Goal: Navigation & Orientation: Find specific page/section

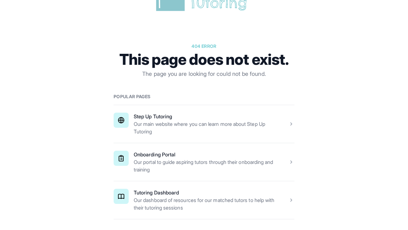
scroll to position [46, 0]
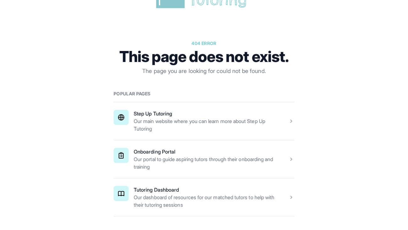
click at [168, 113] on span at bounding box center [204, 121] width 181 height 38
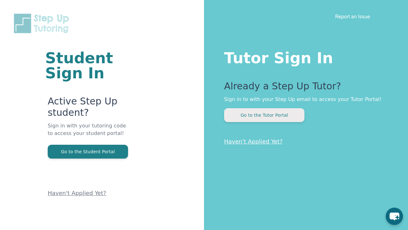
click at [272, 115] on button "Go to the Tutor Portal" at bounding box center [264, 115] width 80 height 14
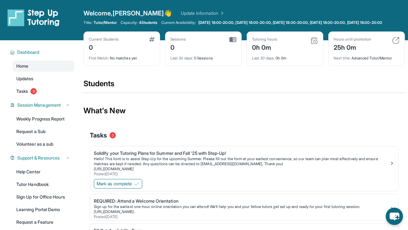
click at [146, 23] on span "4 Students" at bounding box center [148, 22] width 19 height 5
click at [105, 20] on span "Tutor/Mentor" at bounding box center [105, 22] width 23 height 5
click at [48, 69] on link "Home" at bounding box center [44, 65] width 62 height 11
click at [37, 81] on link "Updates" at bounding box center [44, 78] width 62 height 11
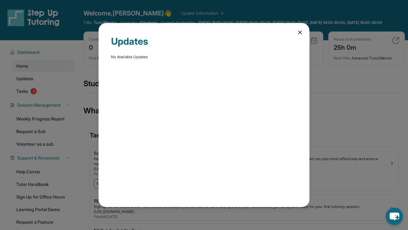
click at [301, 32] on icon at bounding box center [300, 32] width 6 height 6
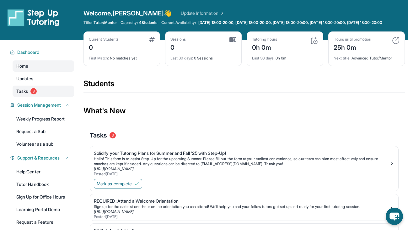
click at [37, 96] on link "Tasks 3" at bounding box center [44, 90] width 62 height 11
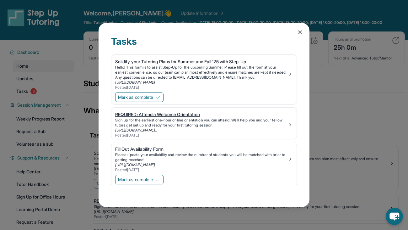
click at [288, 122] on img at bounding box center [290, 124] width 5 height 5
click at [151, 149] on div "Fill Out Availability Form" at bounding box center [201, 149] width 173 height 6
click at [301, 32] on icon at bounding box center [300, 32] width 6 height 6
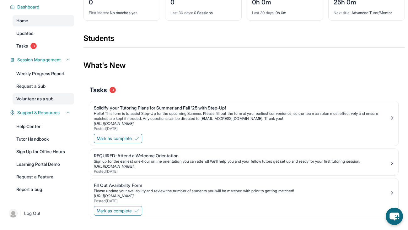
scroll to position [62, 0]
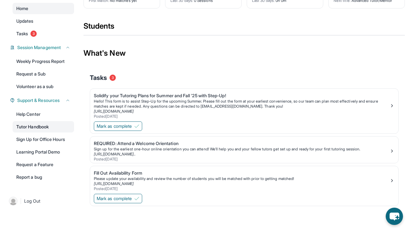
click at [41, 122] on link "Tutor Handbook" at bounding box center [44, 126] width 62 height 11
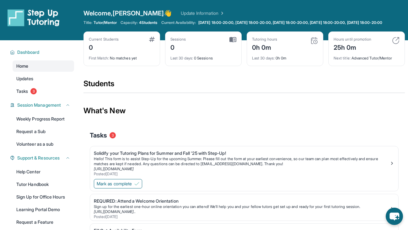
click at [45, 71] on link "Home" at bounding box center [44, 65] width 62 height 11
click at [27, 68] on span "Home" at bounding box center [22, 66] width 12 height 6
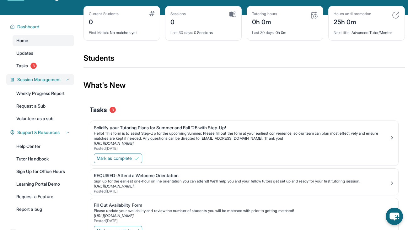
scroll to position [26, 0]
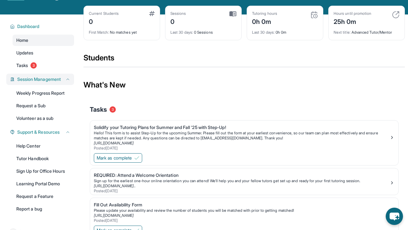
click at [61, 82] on span "Session Management" at bounding box center [39, 79] width 44 height 6
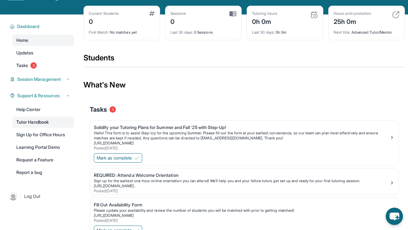
click at [41, 127] on link "Tutor Handbook" at bounding box center [44, 121] width 62 height 11
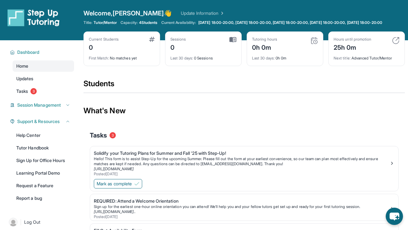
click at [181, 11] on link "Update Information" at bounding box center [203, 13] width 44 height 6
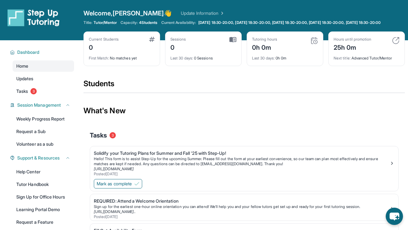
scroll to position [62, 0]
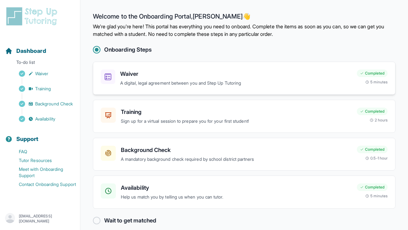
scroll to position [7, 0]
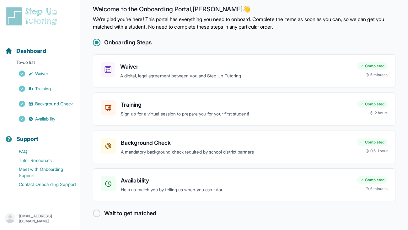
click at [98, 219] on main "Welcome to the Onboarding Portal, [PERSON_NAME] 👋 We're glad you're here! This …" at bounding box center [244, 111] width 328 height 237
click at [95, 211] on div at bounding box center [97, 213] width 8 height 8
